Goal: Task Accomplishment & Management: Use online tool/utility

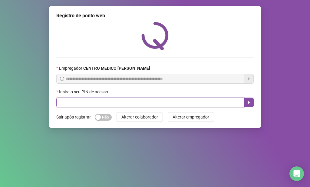
drag, startPoint x: 158, startPoint y: 100, endPoint x: 156, endPoint y: 104, distance: 4.5
click at [156, 104] on input "text" at bounding box center [150, 102] width 188 height 10
type input "*****"
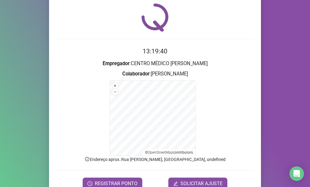
scroll to position [48, 0]
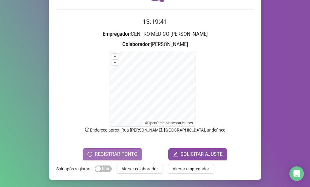
click at [120, 151] on span "REGISTRAR PONTO" at bounding box center [116, 153] width 43 height 7
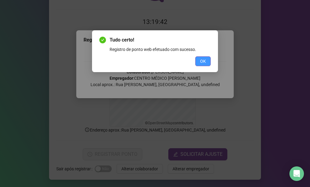
click at [200, 64] on span "OK" at bounding box center [203, 61] width 6 height 7
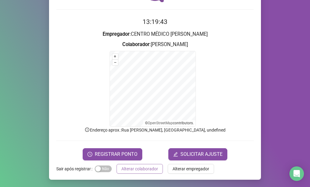
click at [135, 171] on span "Alterar colaborador" at bounding box center [139, 168] width 37 height 7
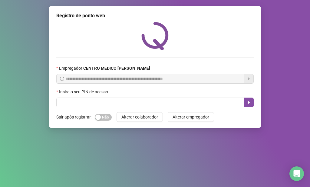
scroll to position [0, 0]
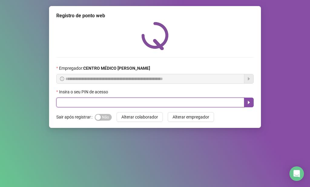
click at [156, 103] on input "text" at bounding box center [150, 102] width 188 height 10
type input "*****"
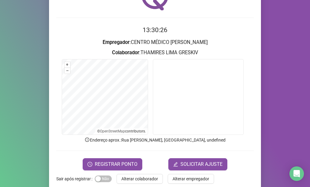
scroll to position [50, 0]
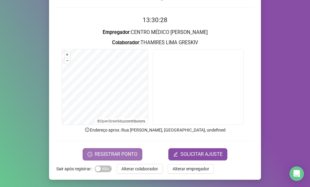
click at [132, 152] on span "REGISTRAR PONTO" at bounding box center [116, 153] width 43 height 7
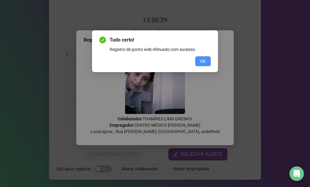
click at [199, 62] on button "OK" at bounding box center [202, 61] width 15 height 10
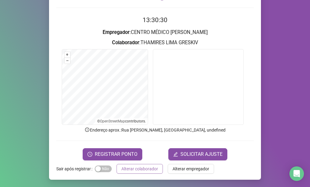
click at [155, 167] on button "Alterar colaborador" at bounding box center [140, 169] width 46 height 10
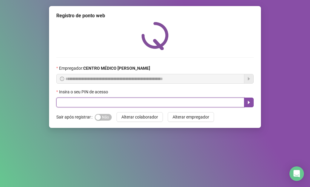
click at [168, 103] on input "text" at bounding box center [150, 102] width 188 height 10
type input "*****"
click at [252, 103] on button "button" at bounding box center [249, 102] width 10 height 10
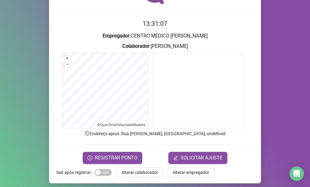
scroll to position [50, 0]
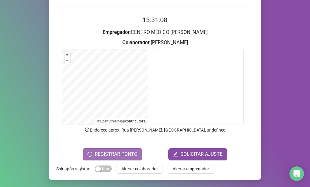
click at [123, 156] on span "REGISTRAR PONTO" at bounding box center [116, 153] width 43 height 7
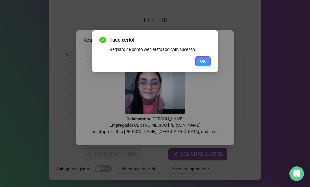
click at [210, 62] on button "OK" at bounding box center [202, 61] width 15 height 10
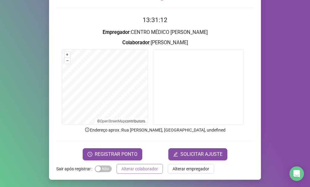
click at [151, 167] on span "Alterar colaborador" at bounding box center [139, 168] width 37 height 7
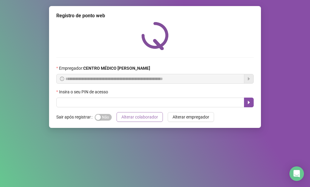
scroll to position [0, 0]
